Goal: Transaction & Acquisition: Purchase product/service

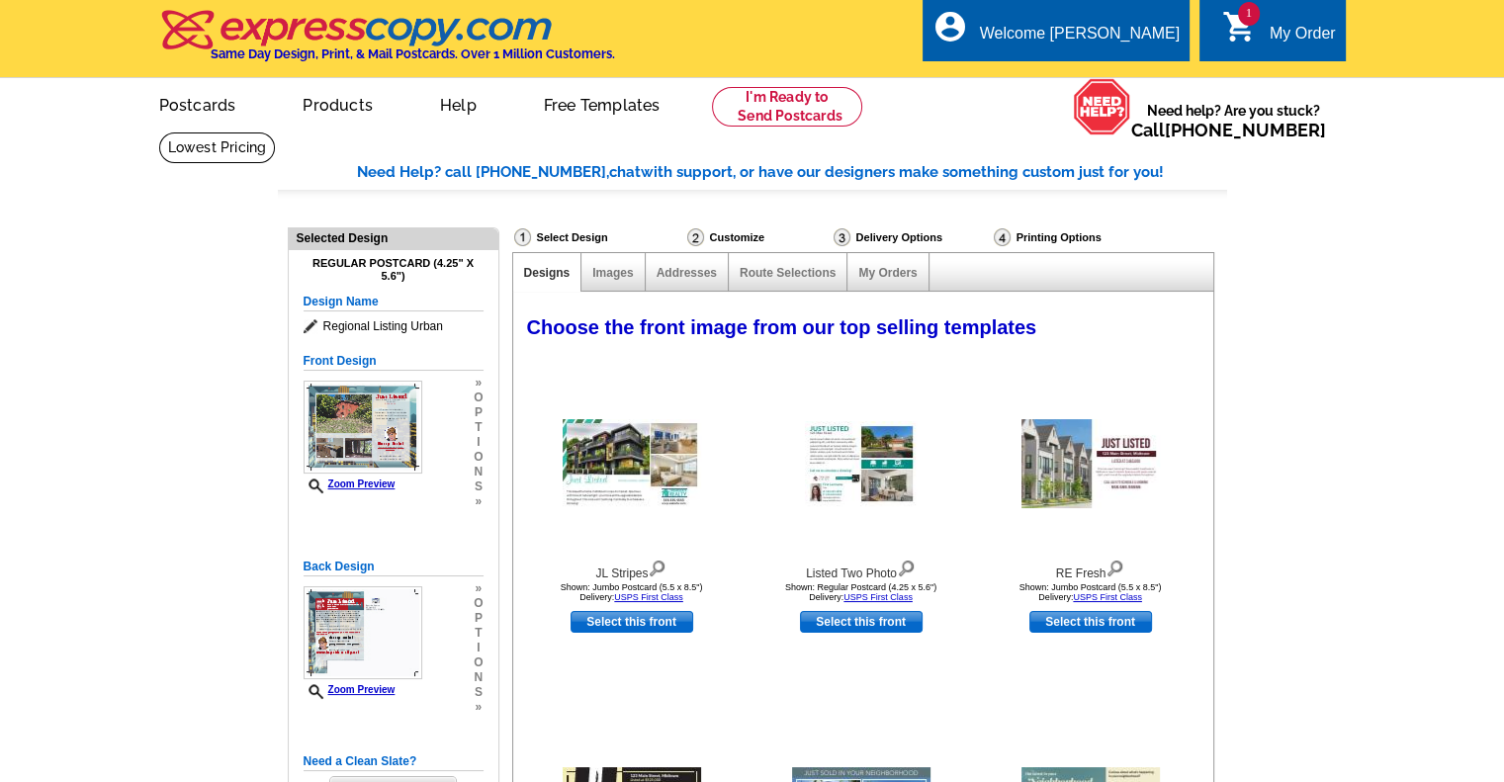
select select "785"
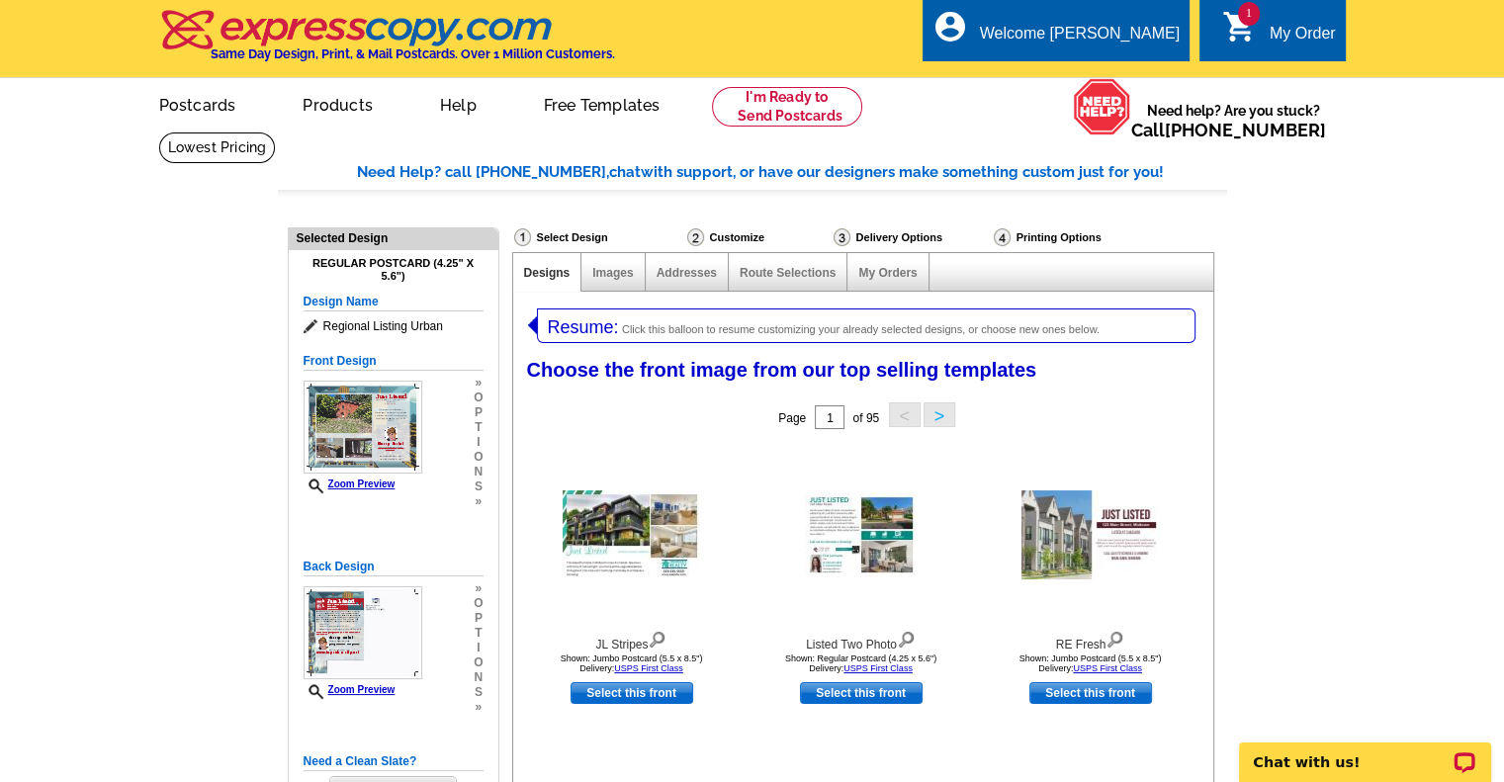
click at [1259, 32] on link "1 shopping_cart My Order" at bounding box center [1279, 34] width 114 height 25
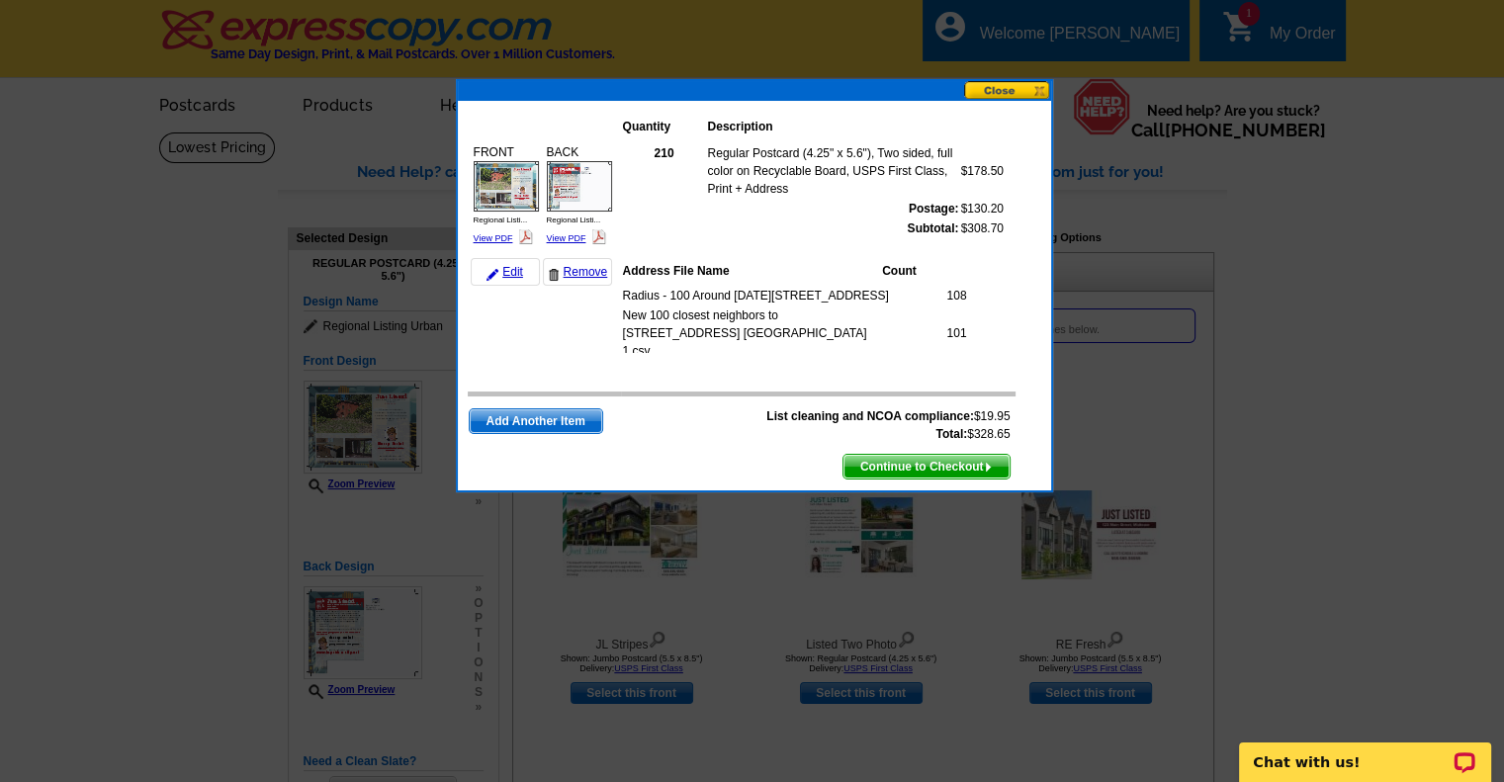
click at [1344, 300] on div at bounding box center [752, 391] width 1504 height 782
click at [1021, 88] on button at bounding box center [1007, 90] width 87 height 19
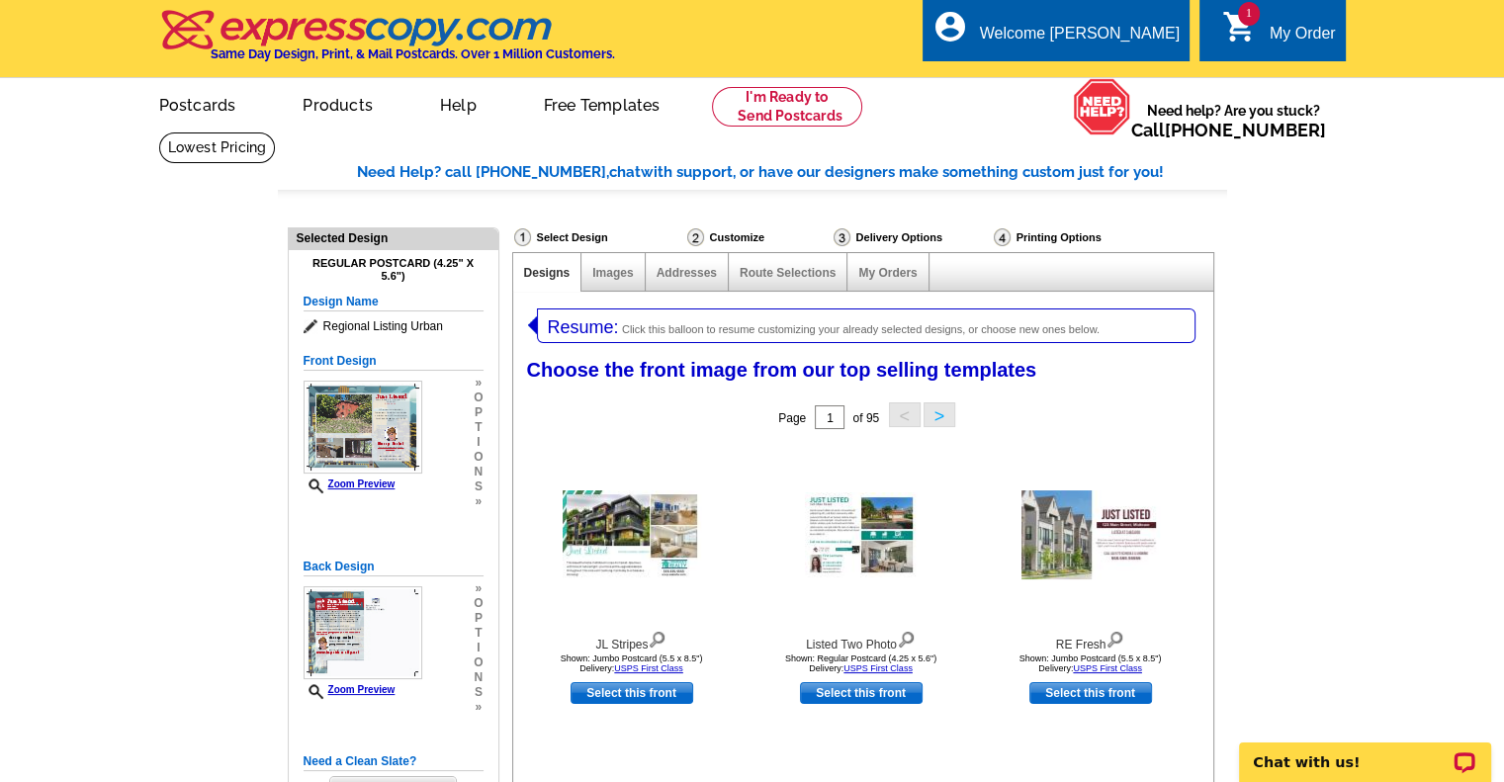
click at [1274, 39] on div "My Order" at bounding box center [1303, 39] width 66 height 28
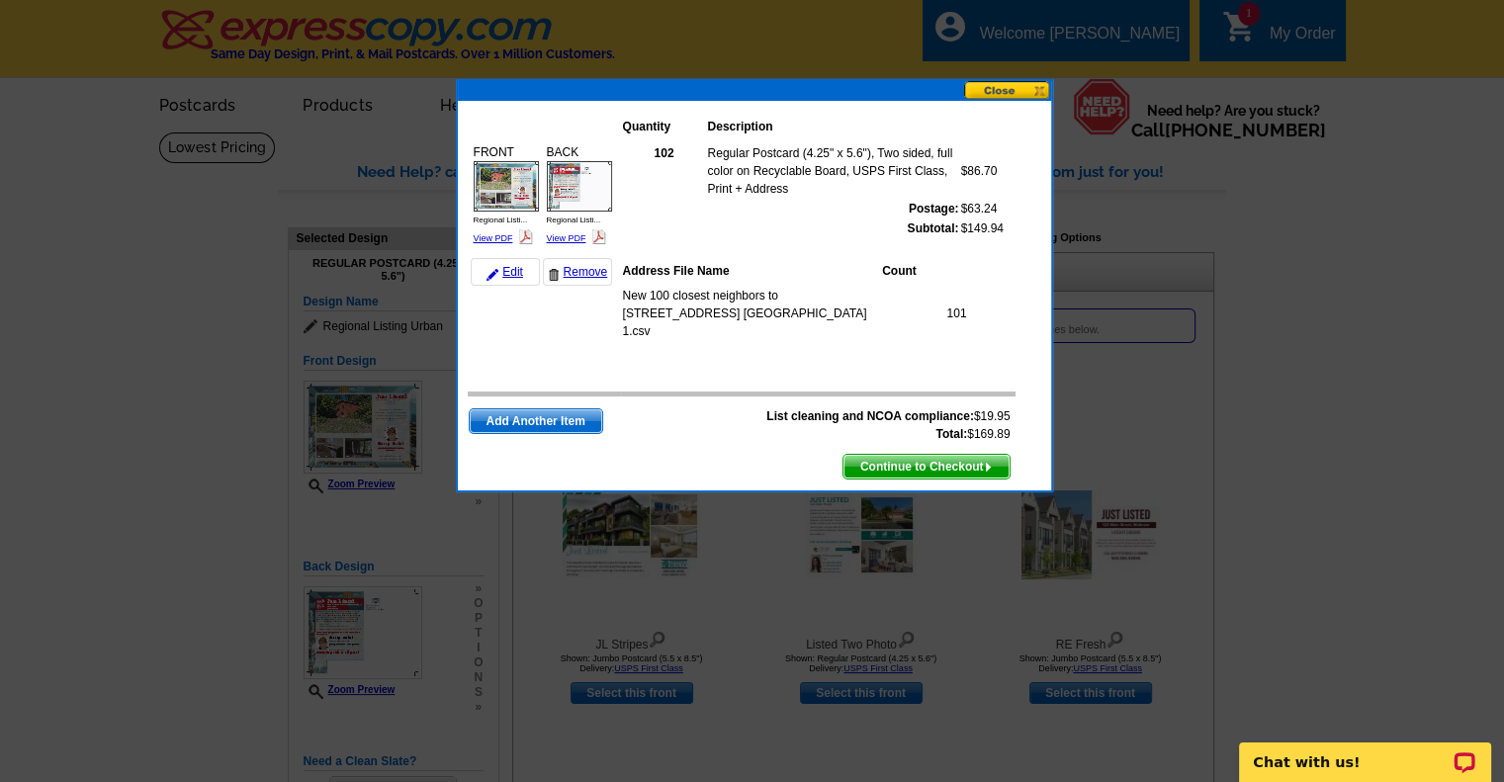
click at [915, 464] on span "Continue to Checkout" at bounding box center [927, 467] width 166 height 24
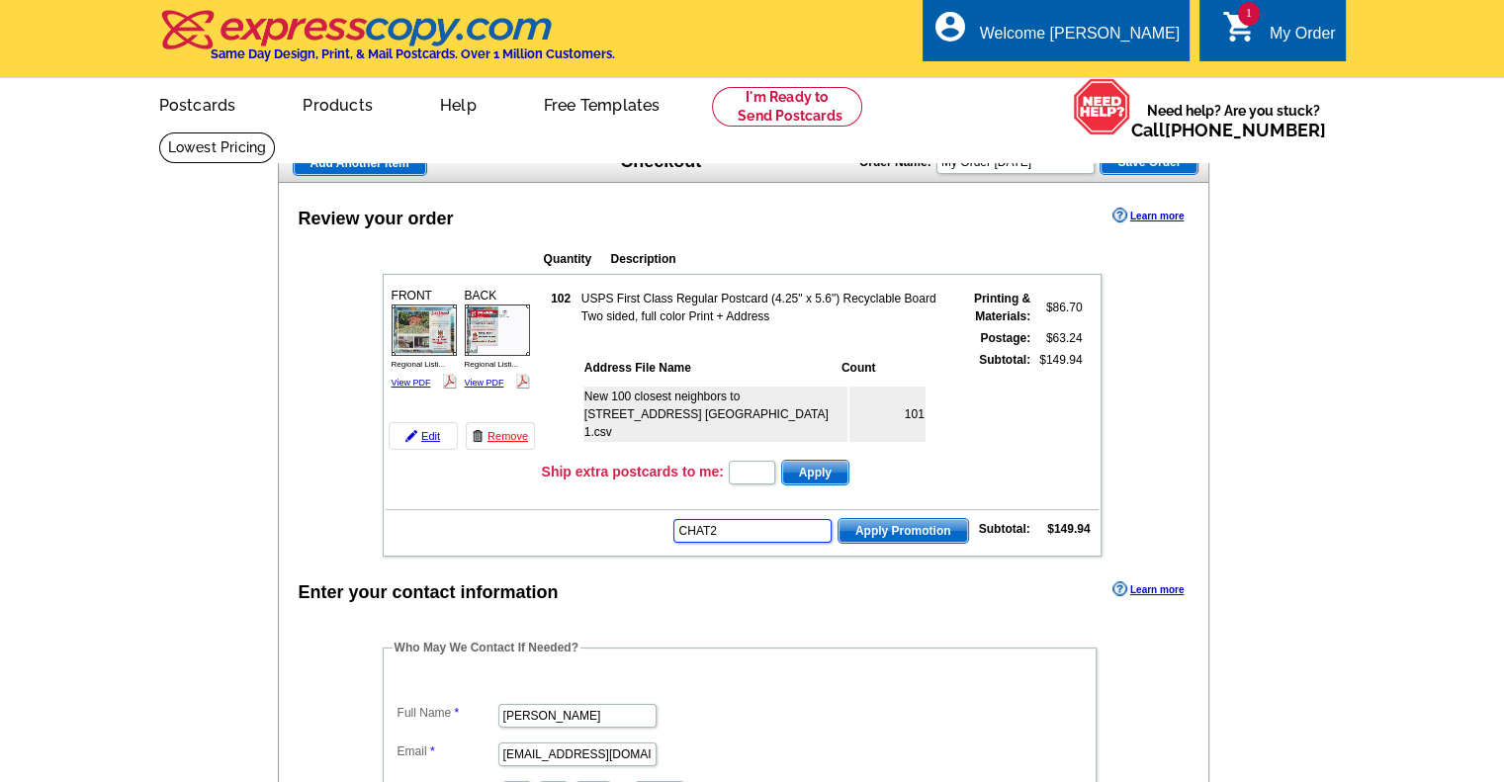
type input "CHAT20"
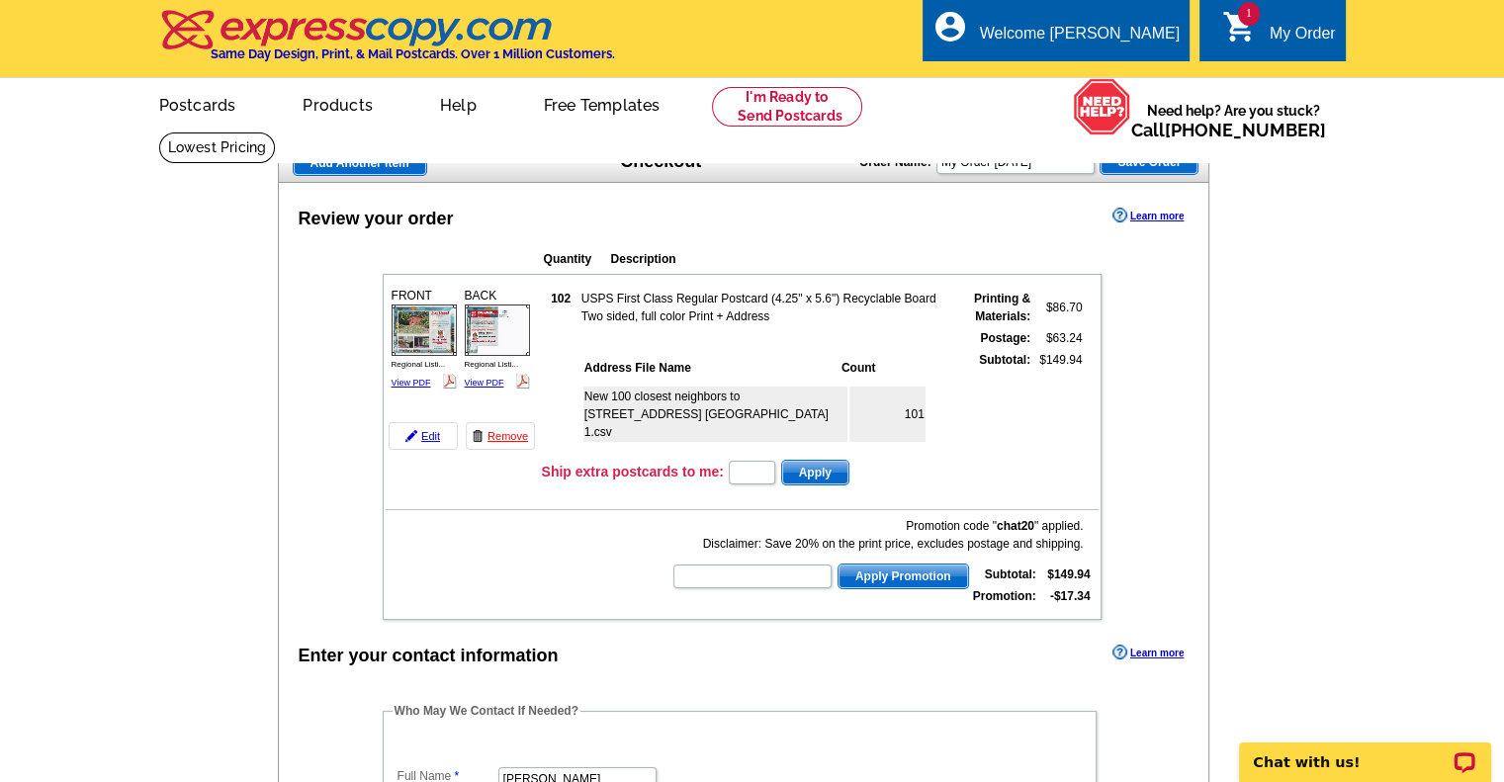
click at [712, 577] on input "text" at bounding box center [752, 577] width 158 height 24
type input "SMS50"
click at [928, 574] on span "Apply Promotion" at bounding box center [904, 577] width 130 height 24
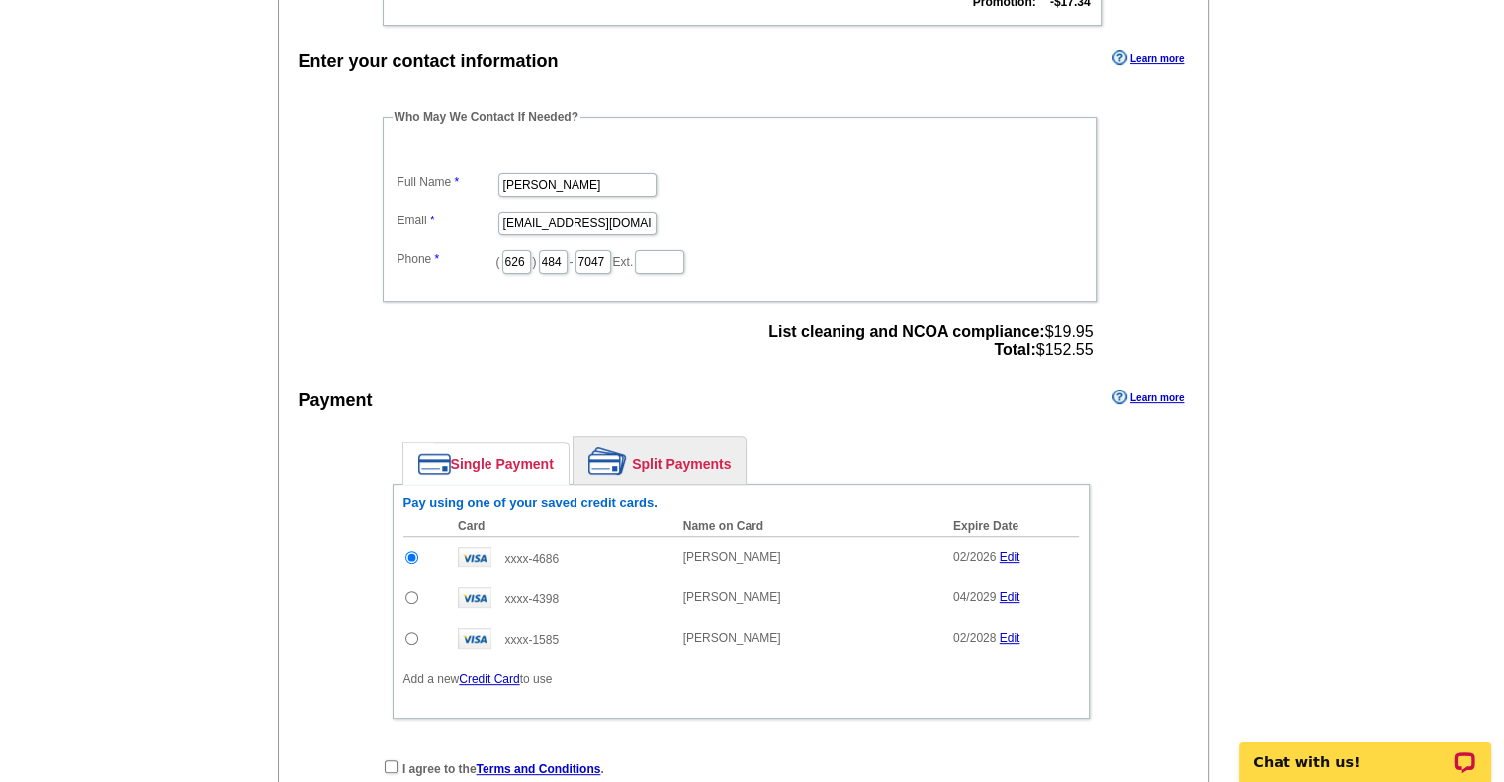
scroll to position [585, 0]
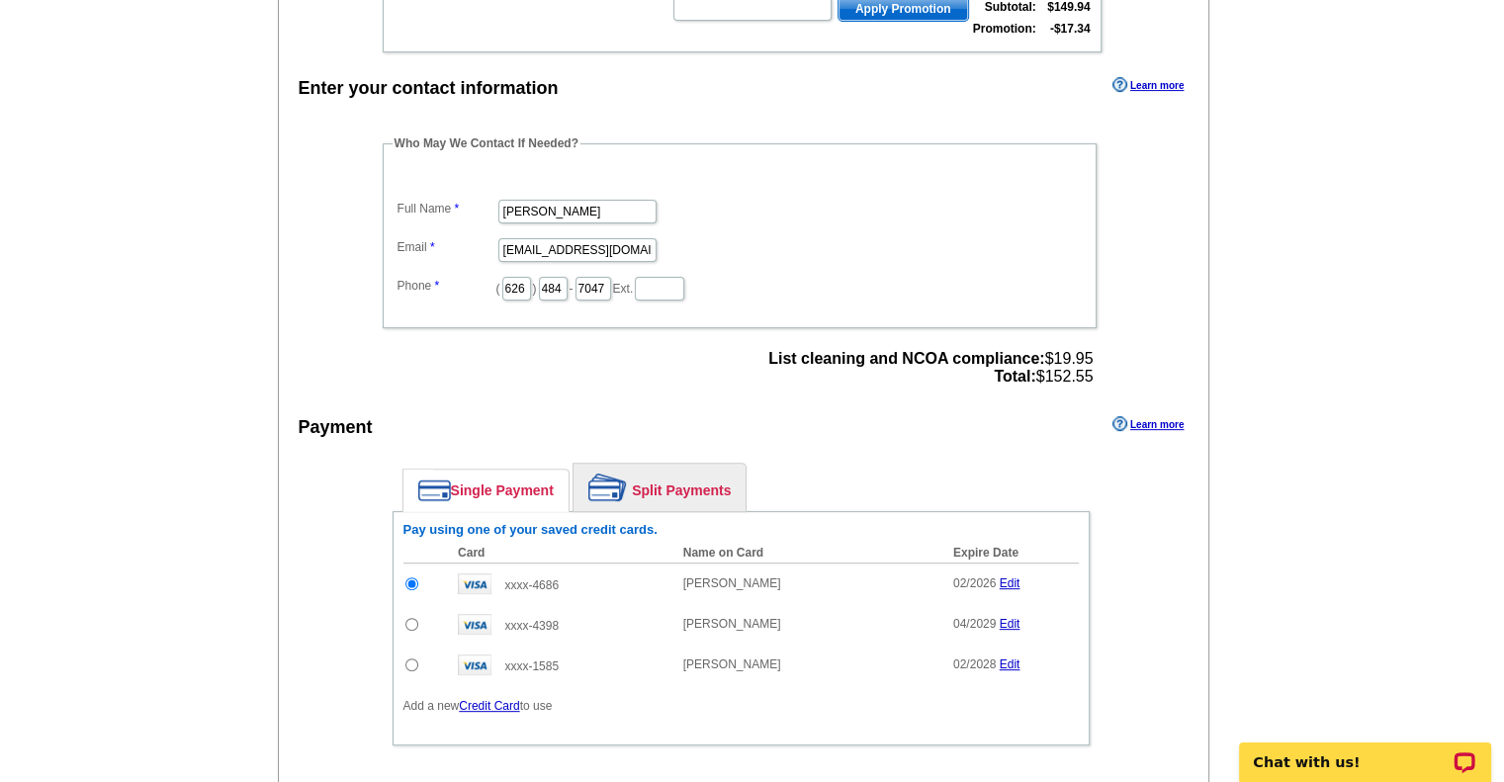
click at [411, 618] on input "radio" at bounding box center [411, 624] width 13 height 13
radio input "true"
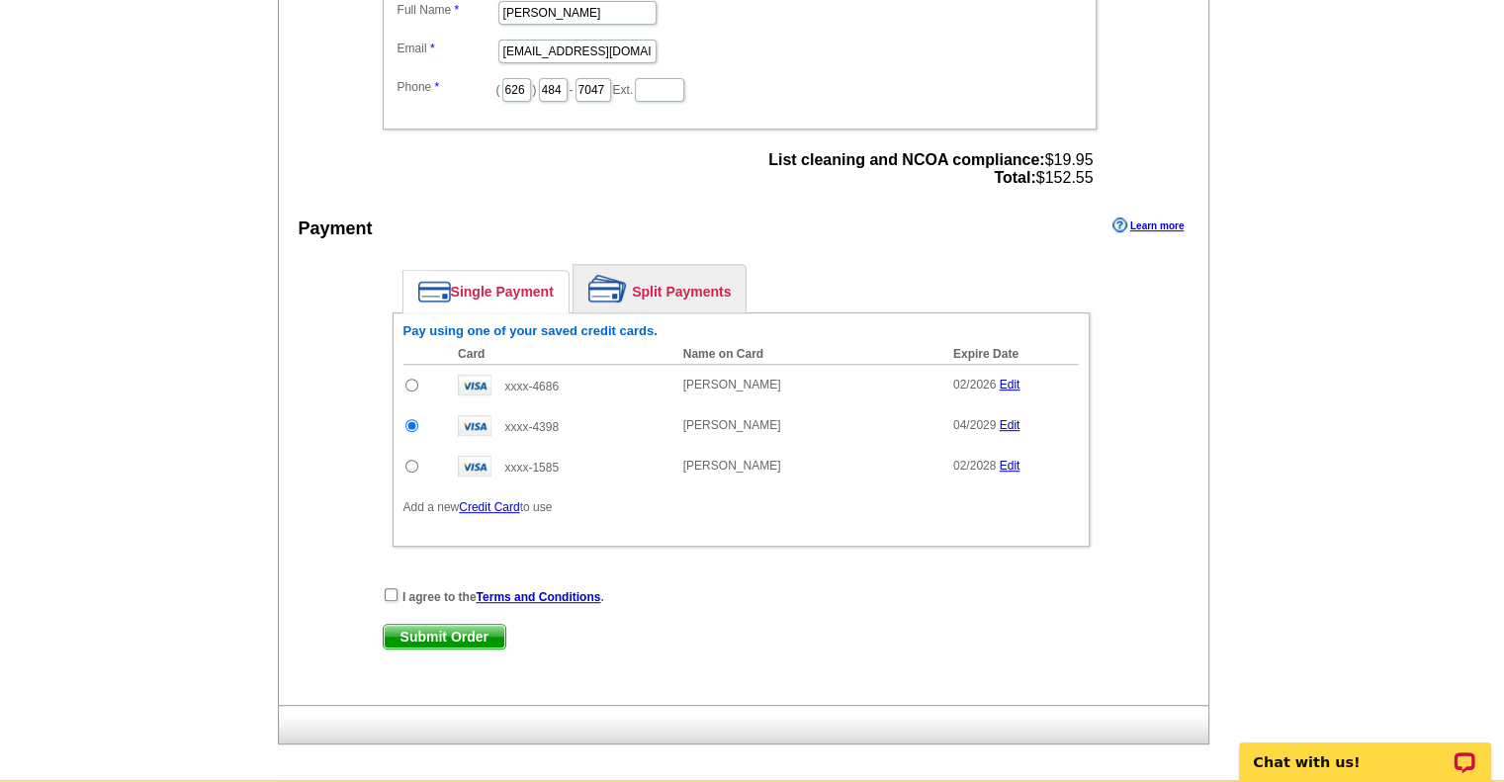
scroll to position [787, 0]
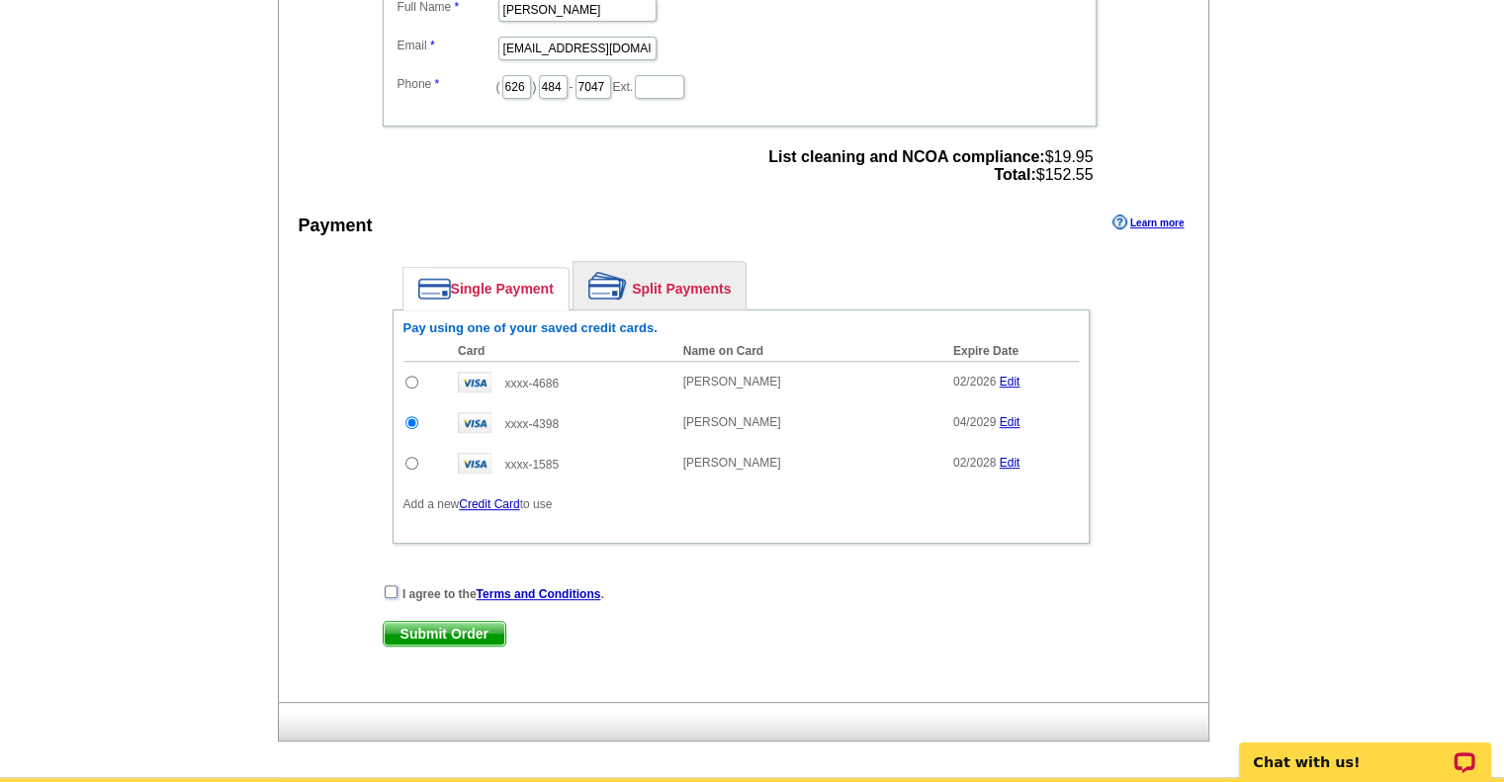
click at [389, 585] on input "checkbox" at bounding box center [391, 591] width 13 height 13
checkbox input "true"
click at [411, 622] on span "Submit Order" at bounding box center [445, 634] width 122 height 24
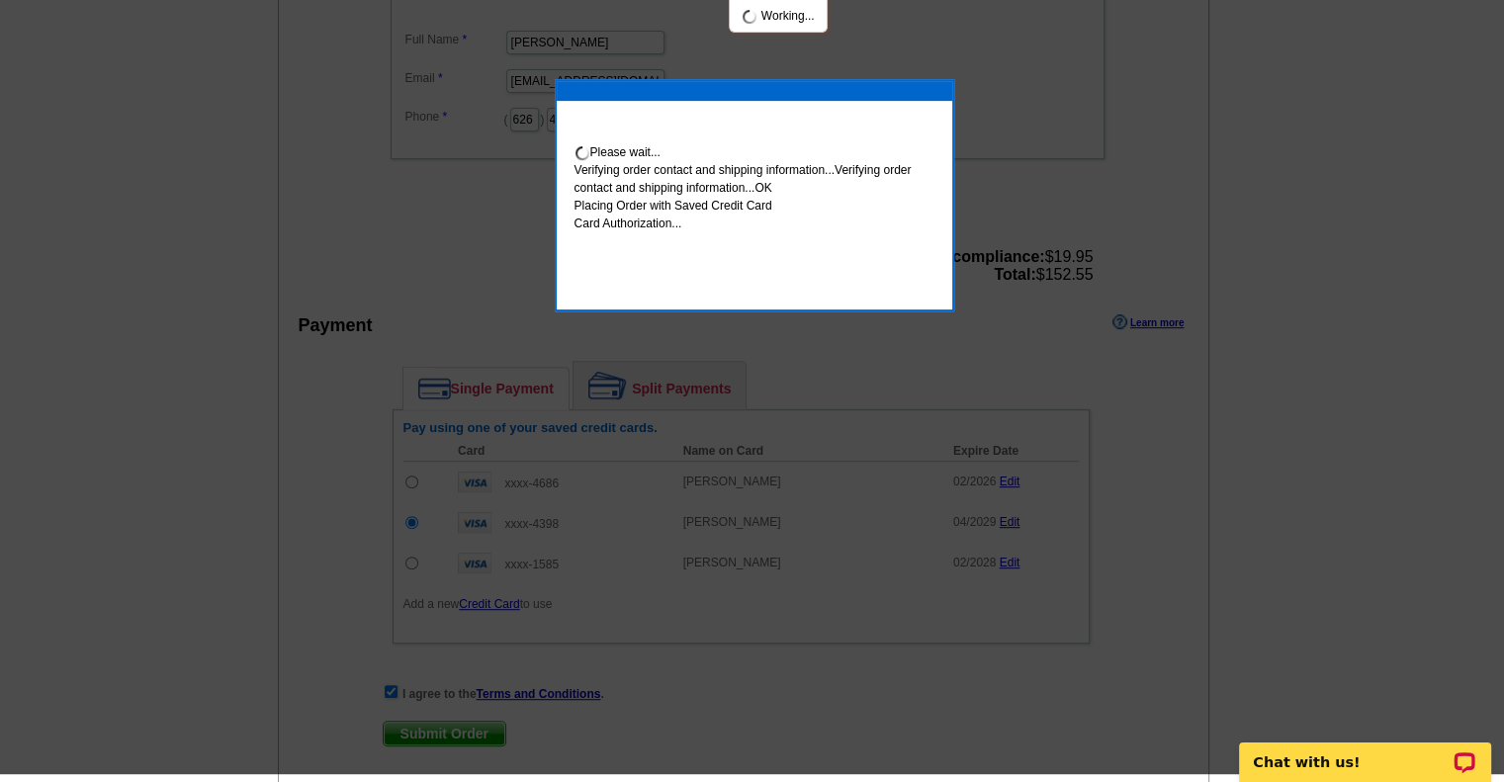
scroll to position [779, 0]
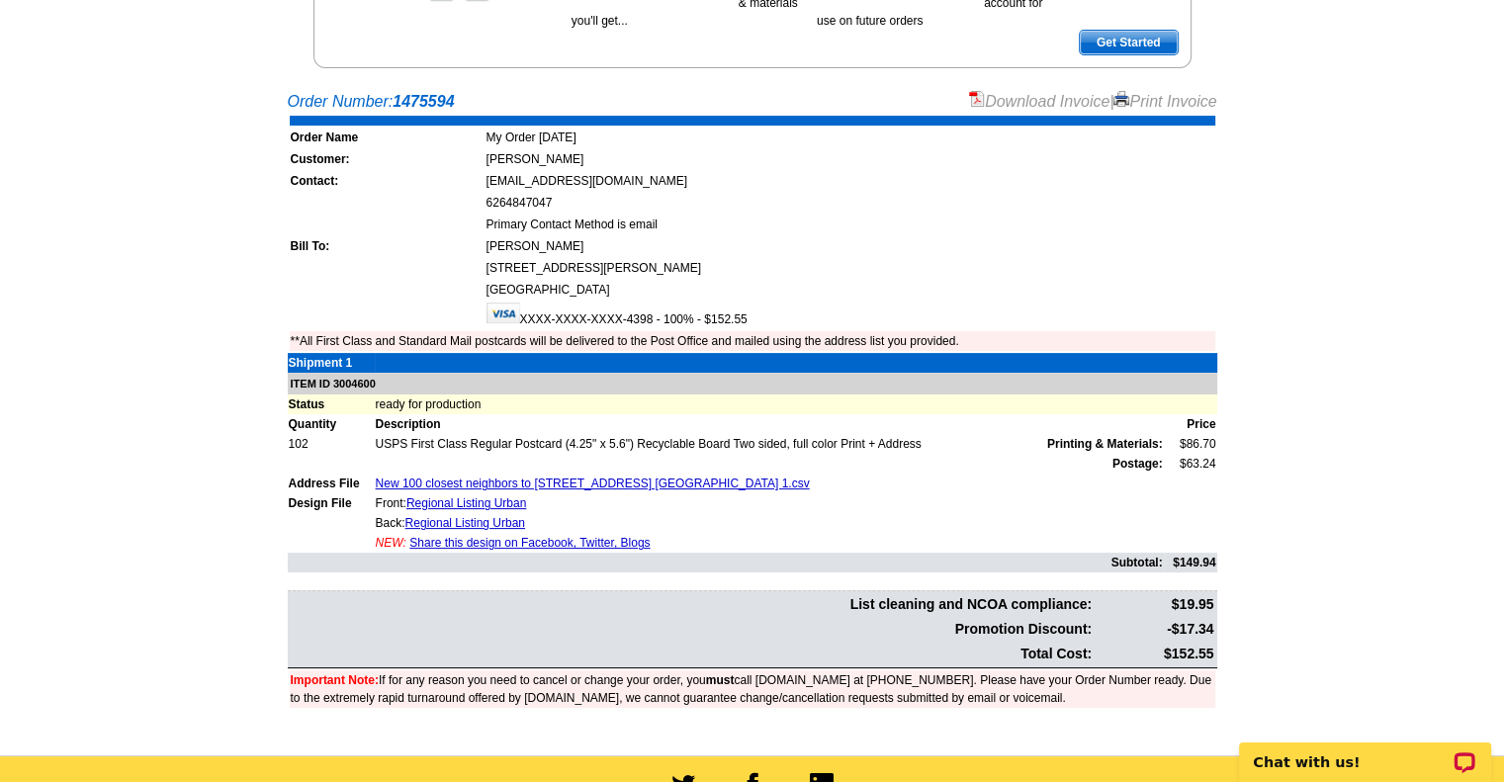
scroll to position [332, 0]
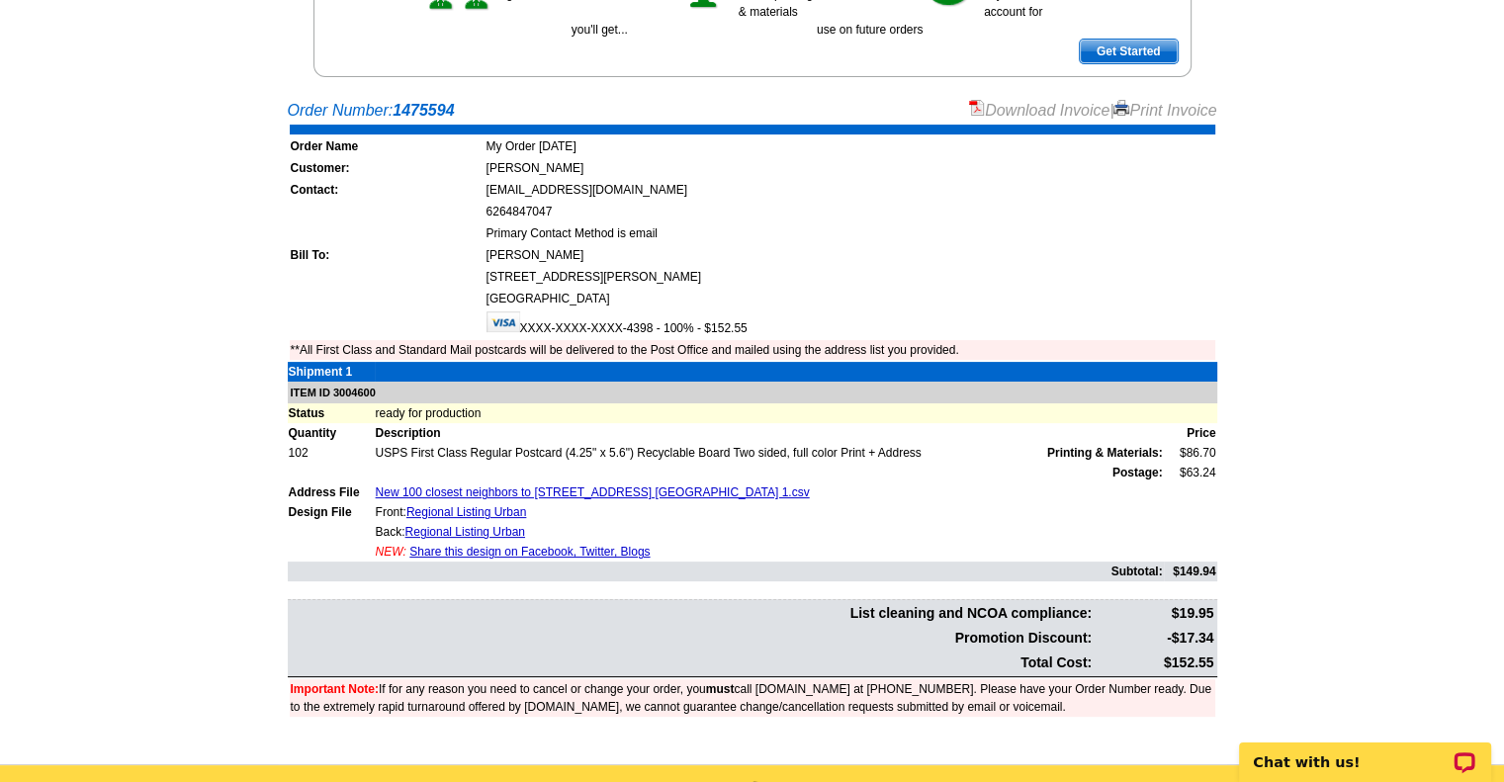
click at [1041, 107] on link "Download Invoice" at bounding box center [1039, 110] width 140 height 17
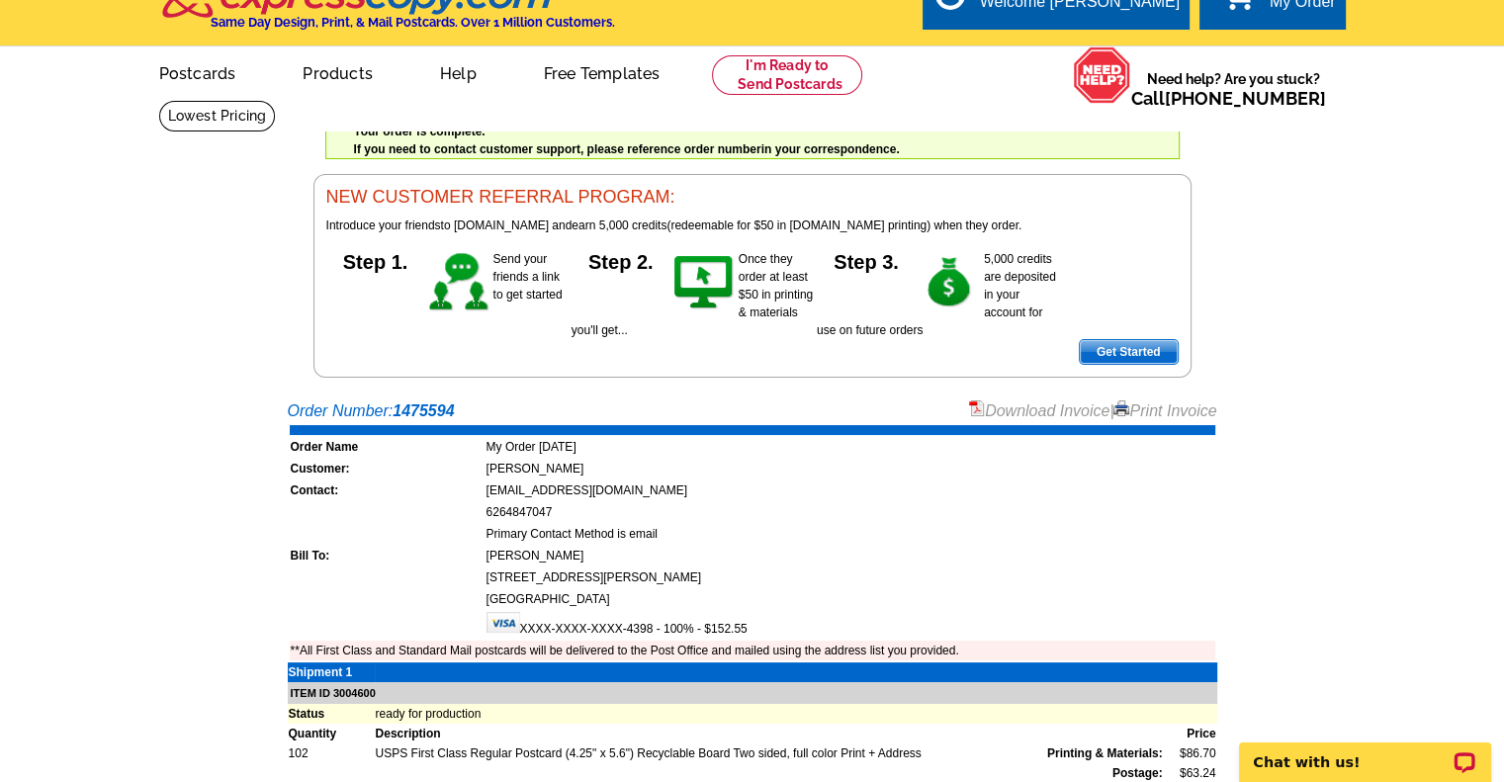
scroll to position [0, 0]
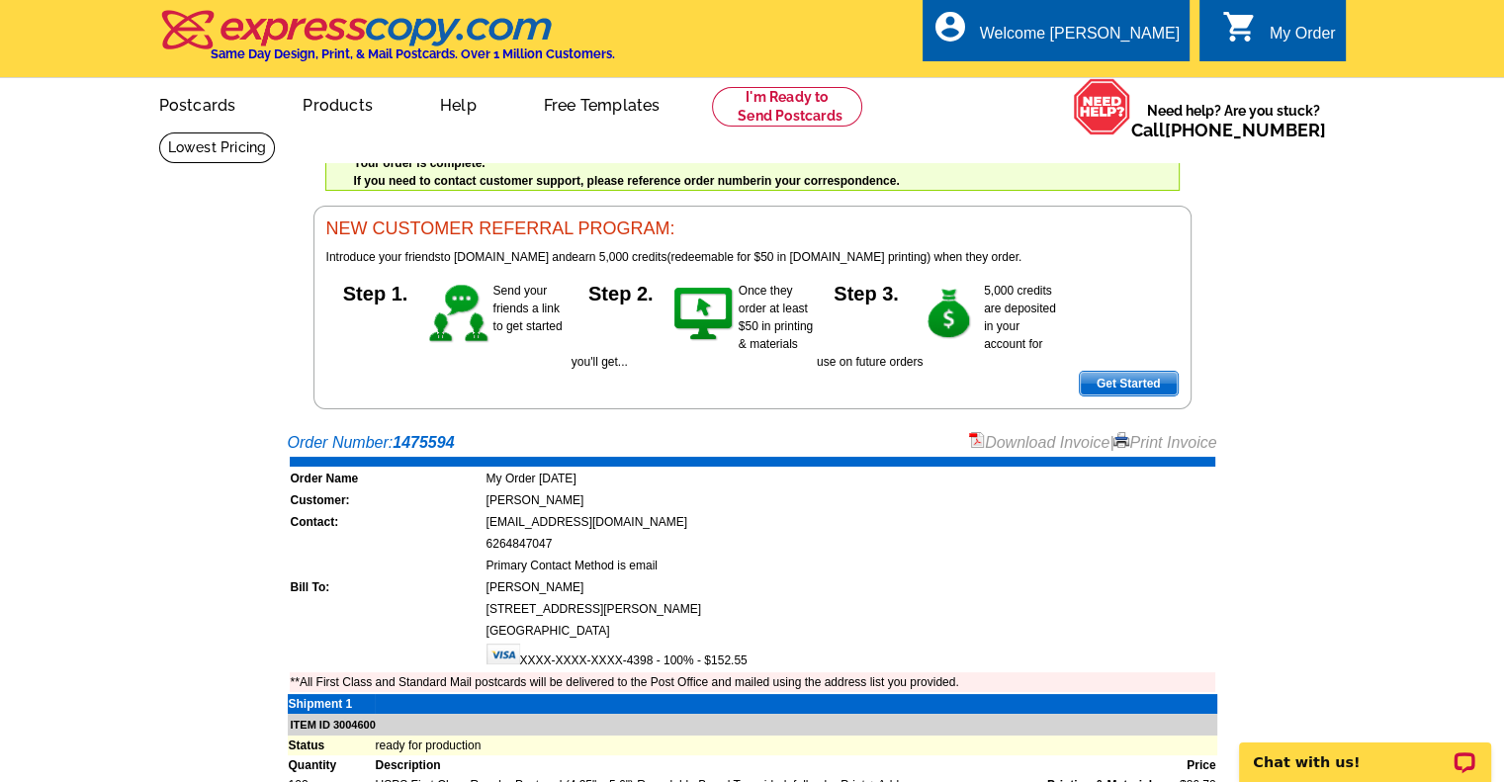
drag, startPoint x: 1503, startPoint y: 244, endPoint x: 1519, endPoint y: 329, distance: 86.5
click at [1503, 329] on html "Welcome back Sherry My Account Logout local_phone Same Day Design, Print, & Mai…" at bounding box center [752, 759] width 1504 height 1519
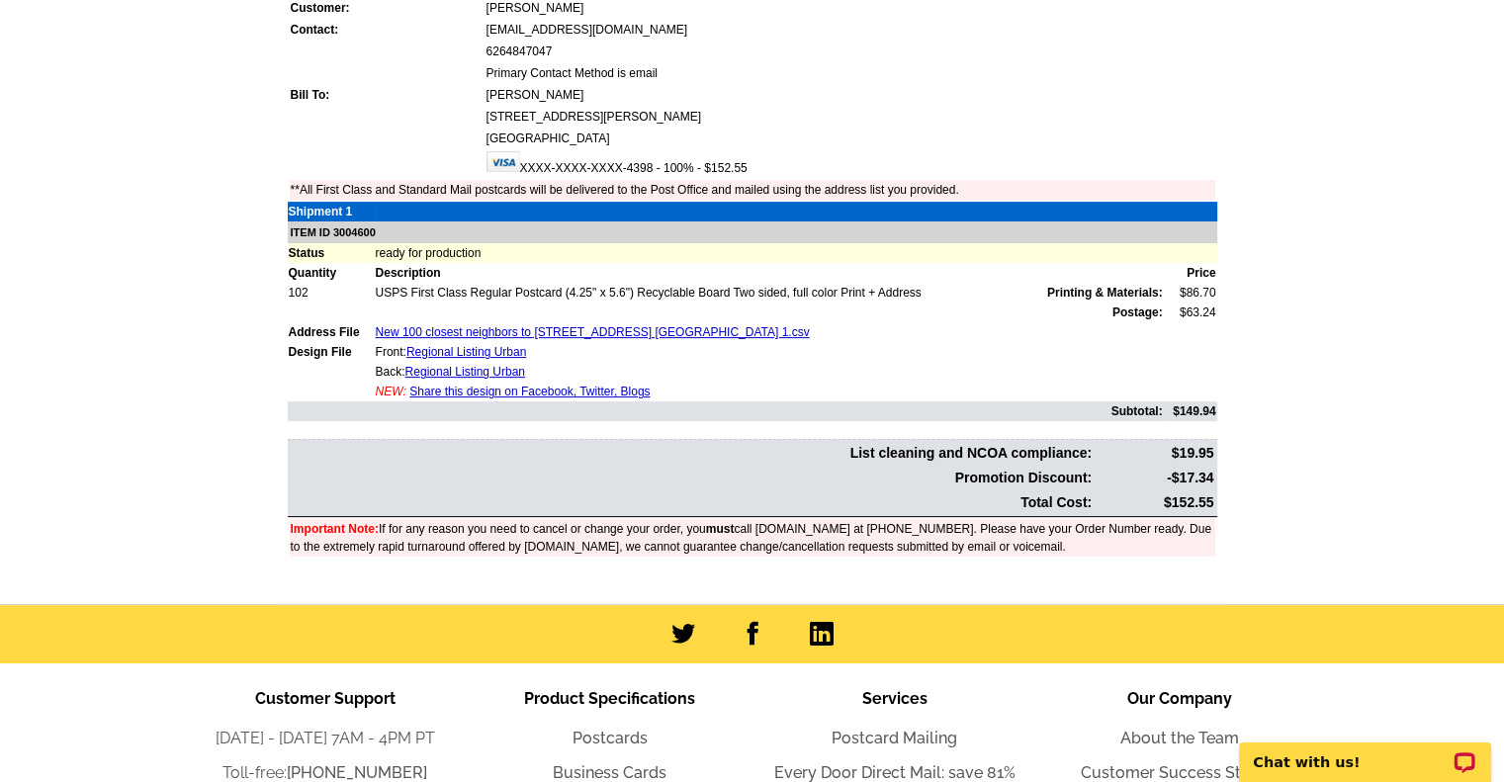
scroll to position [529, 0]
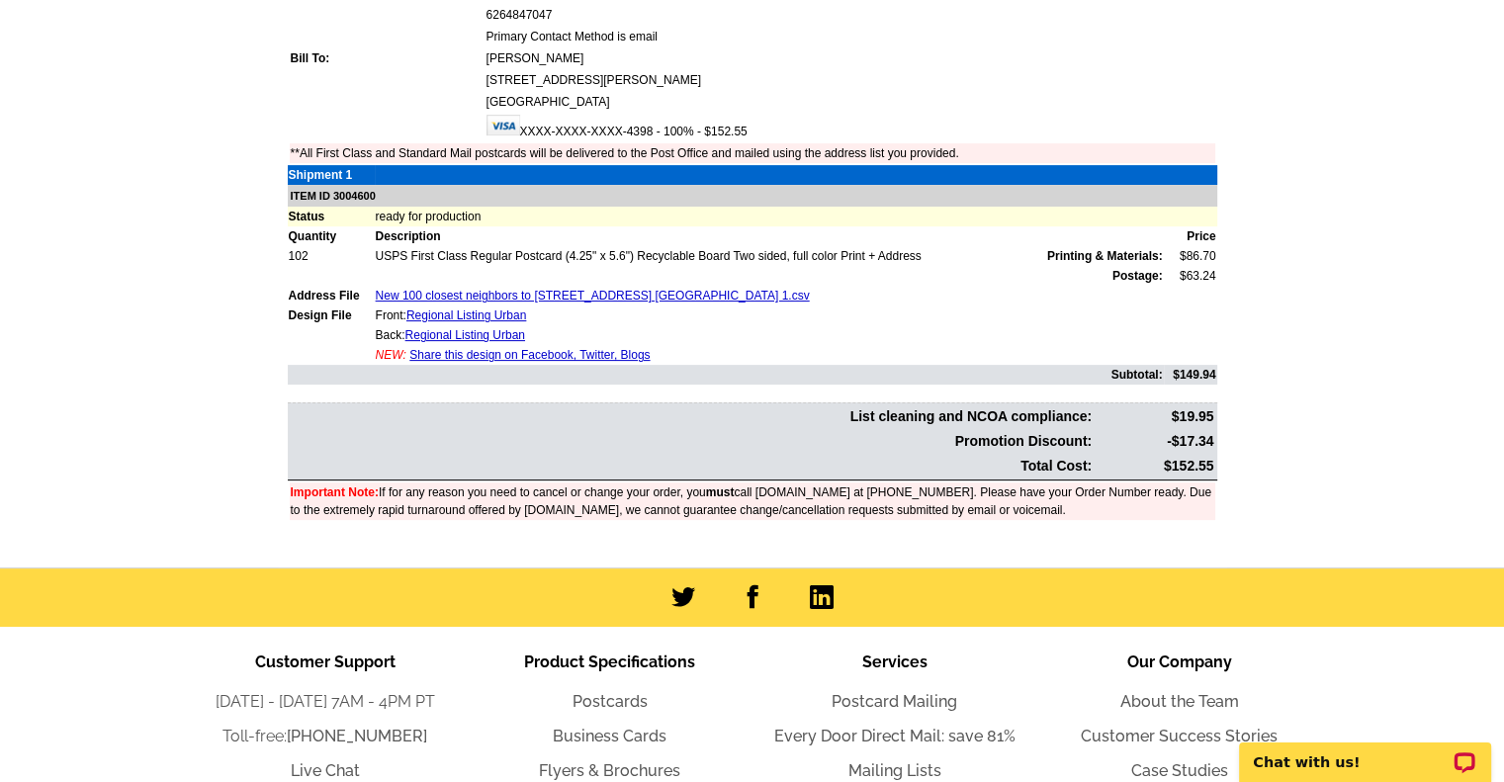
click at [1313, 267] on main "Order Number: 1475594 Download Invoice | Print Invoice Order Name My Order 2025…" at bounding box center [752, 230] width 1504 height 676
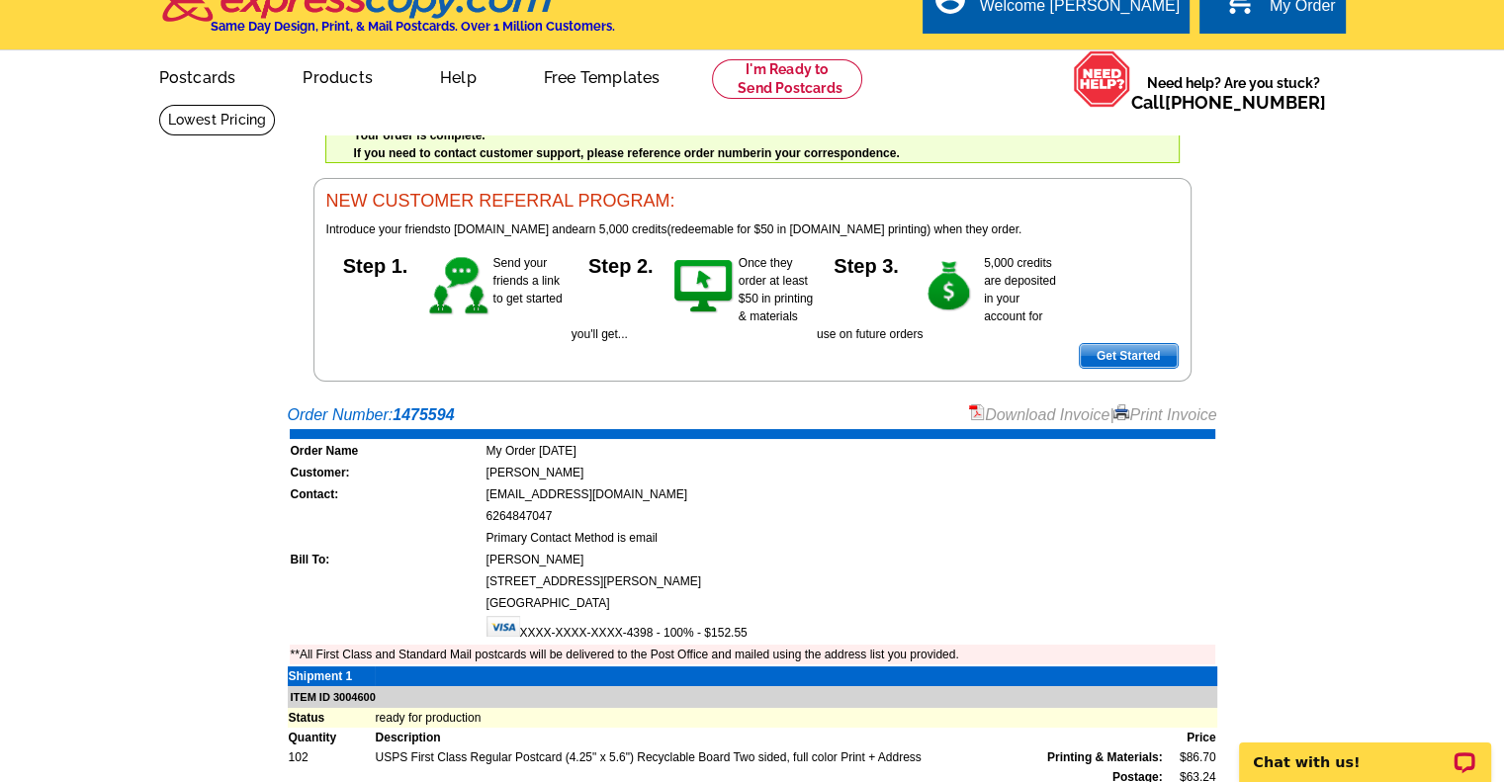
scroll to position [0, 0]
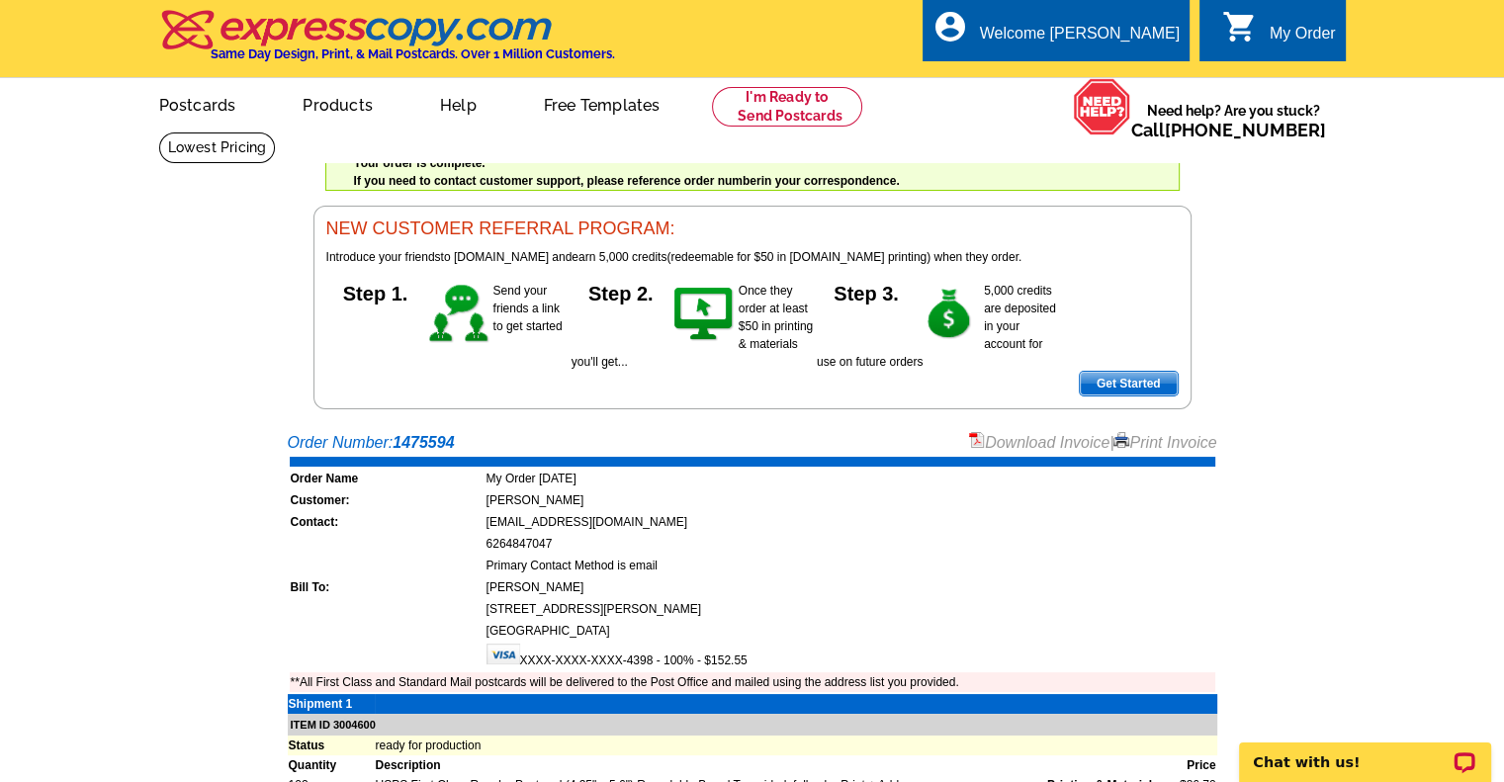
click at [1321, 313] on div "Welcome back Sherry My Account Logout local_phone Same Day Design, Print, & Mai…" at bounding box center [752, 204] width 1504 height 409
